Goal: Task Accomplishment & Management: Manage account settings

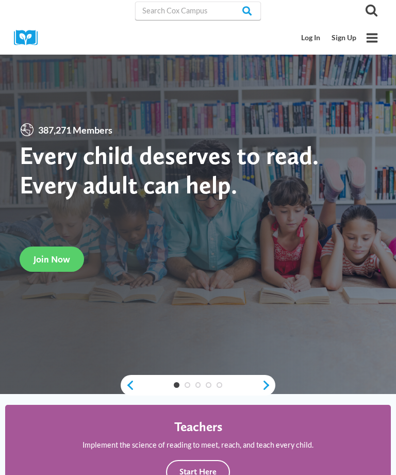
click at [313, 35] on link "Log In" at bounding box center [311, 37] width 30 height 19
click at [306, 38] on link "Log In" at bounding box center [311, 37] width 30 height 19
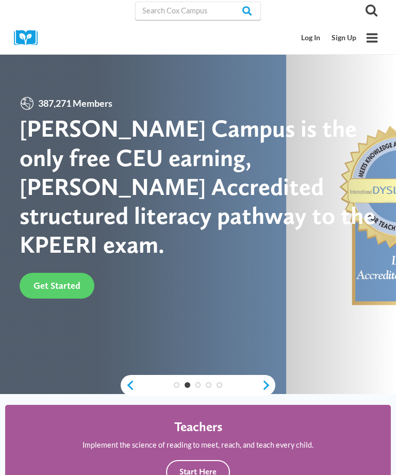
click at [316, 36] on link "Log In" at bounding box center [311, 37] width 30 height 19
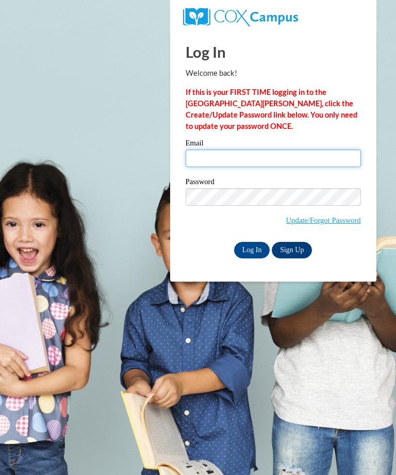
click at [335, 166] on input "Email" at bounding box center [273, 159] width 175 height 18
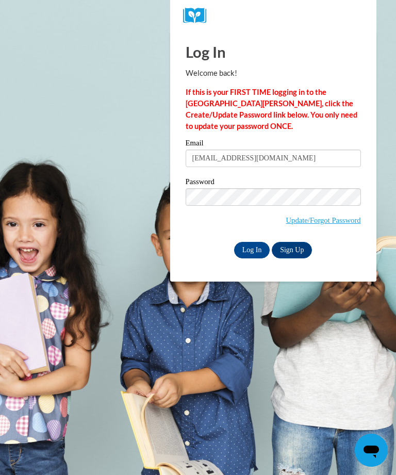
type input "rubycal2013@yahoo.com"
click at [256, 247] on input "Log In" at bounding box center [252, 250] width 36 height 17
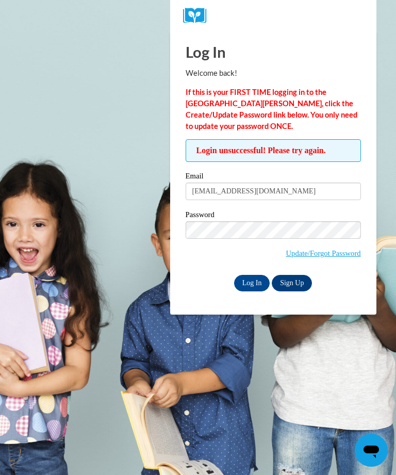
click at [263, 288] on input "Log In" at bounding box center [252, 283] width 36 height 17
click at [244, 282] on input "Log In" at bounding box center [252, 283] width 36 height 17
click at [245, 282] on input "Log In" at bounding box center [252, 283] width 36 height 17
